Goal: Task Accomplishment & Management: Use online tool/utility

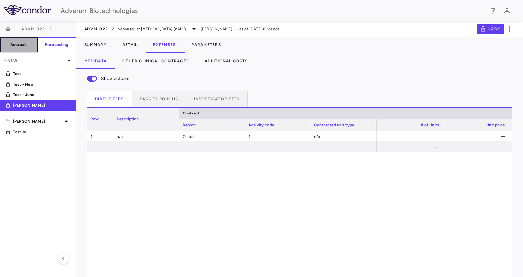
click at [30, 41] on button "Accruals" at bounding box center [19, 45] width 38 height 16
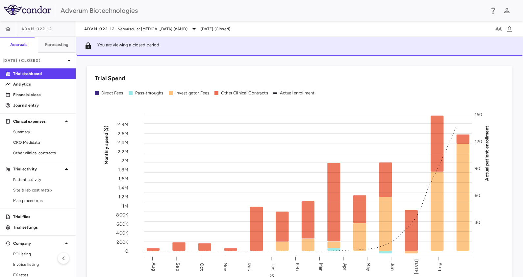
click at [230, 28] on span "Aug 2025 (Closed)" at bounding box center [216, 29] width 30 height 6
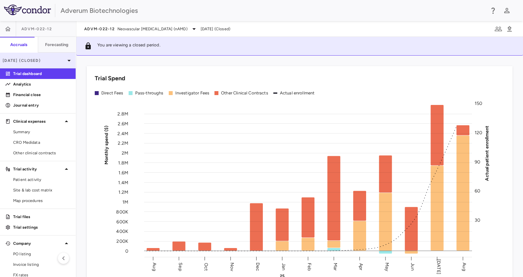
click at [59, 61] on p "Aug 2025 (Closed)" at bounding box center [34, 61] width 63 height 6
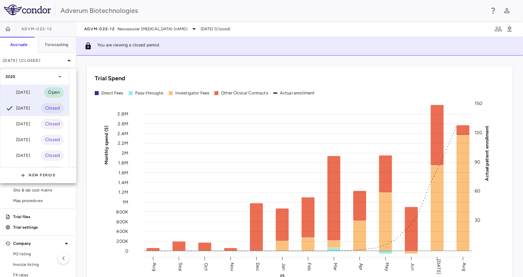
click at [27, 91] on div "Sep 2025" at bounding box center [18, 93] width 24 height 8
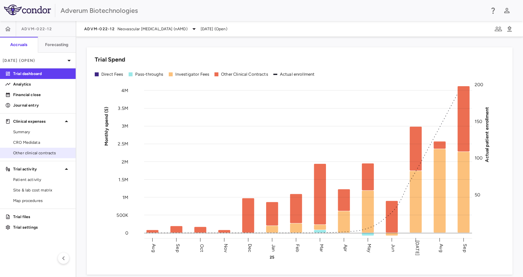
click at [44, 155] on span "Other clinical contracts" at bounding box center [41, 153] width 57 height 6
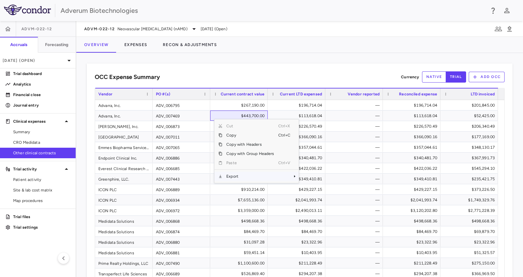
click at [232, 175] on span "Export" at bounding box center [251, 176] width 56 height 9
click at [310, 186] on span "Excel Export" at bounding box center [320, 187] width 31 height 9
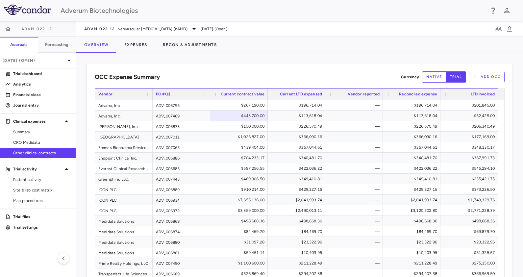
click at [509, 71] on div "OCC Expense Summary Currency native trial Add OCC Press SPACE to select this ro…" at bounding box center [299, 165] width 447 height 224
click at [142, 45] on button "Expenses" at bounding box center [136, 45] width 39 height 16
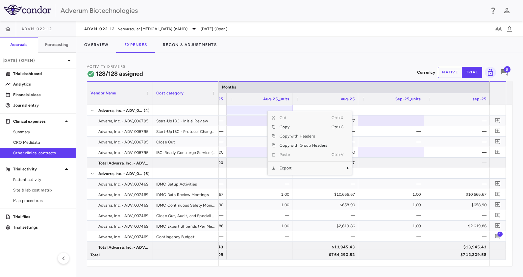
click at [386, 19] on div "Adverum Biotechnologies" at bounding box center [261, 10] width 523 height 21
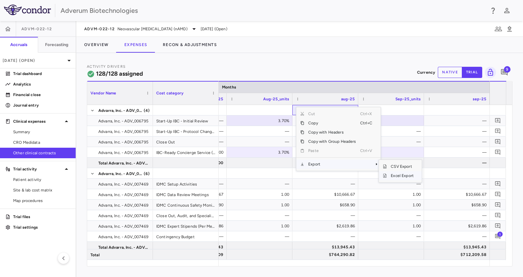
click at [396, 176] on span "Excel Export" at bounding box center [402, 175] width 31 height 9
